Goal: Task Accomplishment & Management: Use online tool/utility

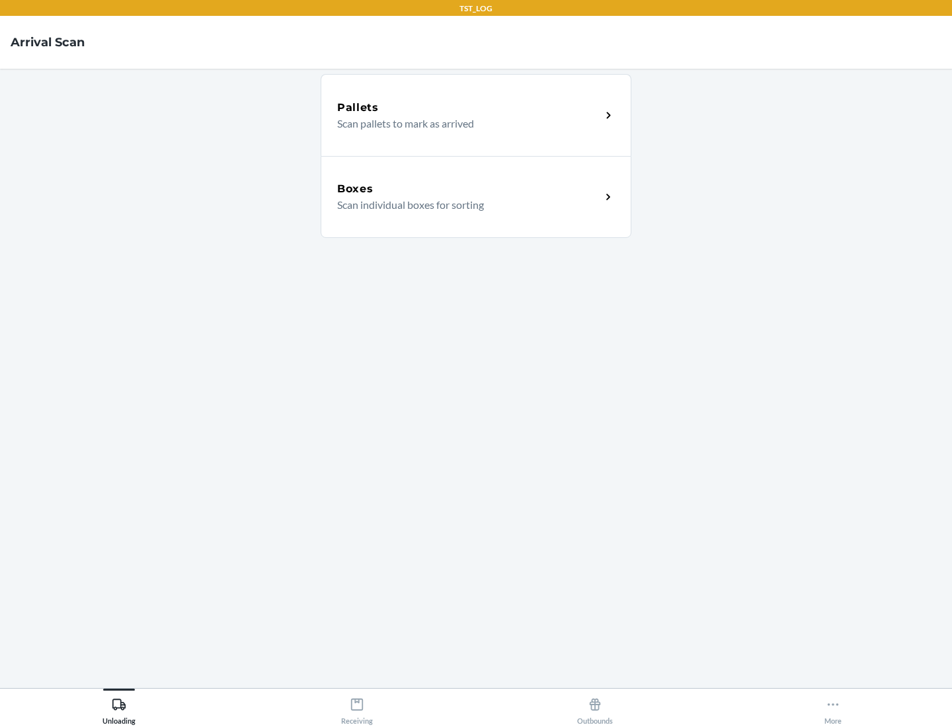
click at [469, 189] on div "Boxes" at bounding box center [469, 189] width 264 height 16
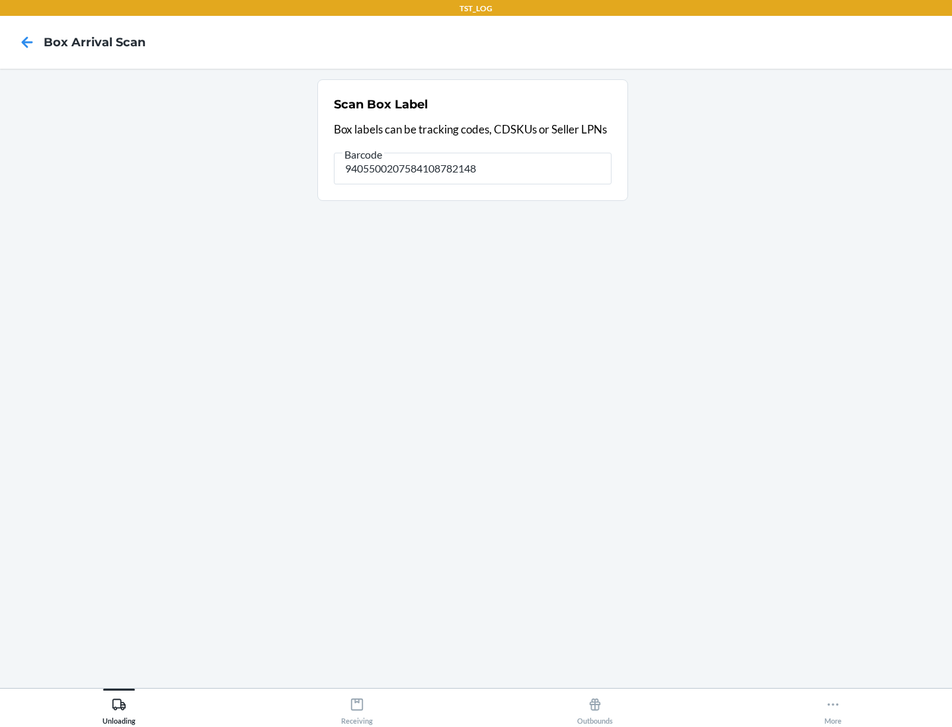
type input "9405500207584108782148"
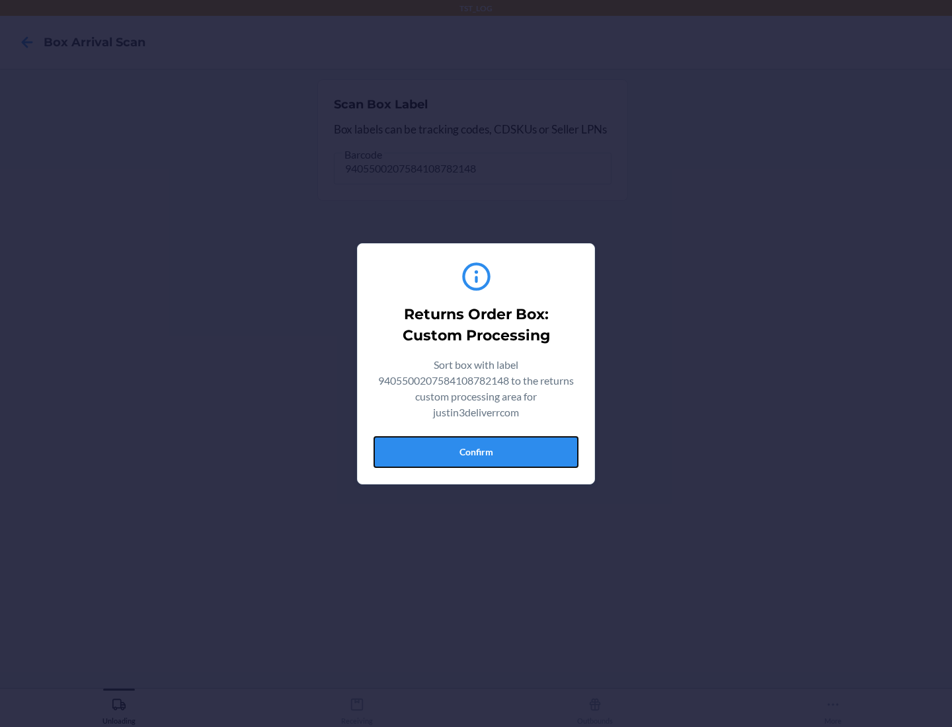
click at [476, 451] on button "Confirm" at bounding box center [475, 452] width 205 height 32
